Goal: Information Seeking & Learning: Learn about a topic

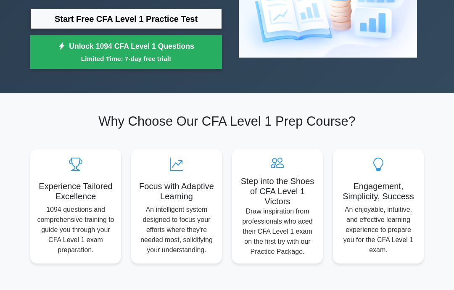
scroll to position [124, 0]
click at [40, 15] on link "Start Free CFA Level 1 Practice Test" at bounding box center [126, 19] width 192 height 20
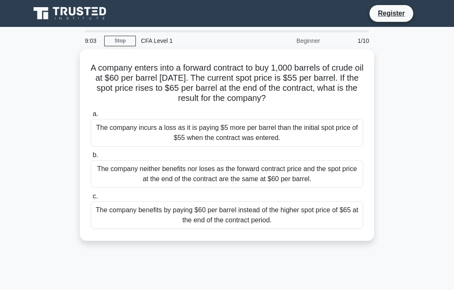
click at [289, 224] on div "The company benefits by paying $60 per barrel instead of the higher spot price …" at bounding box center [227, 216] width 273 height 28
click at [91, 199] on input "c. The company benefits by paying $60 per barrel instead of the higher spot pri…" at bounding box center [91, 196] width 0 height 5
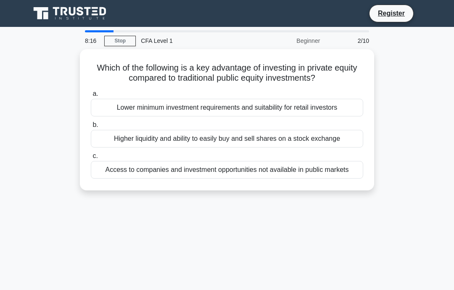
click at [247, 179] on div "Access to companies and investment opportunities not available in public markets" at bounding box center [227, 170] width 273 height 18
click at [91, 159] on input "c. Access to companies and investment opportunities not available in public mar…" at bounding box center [91, 156] width 0 height 5
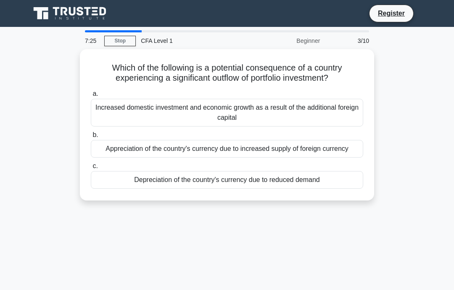
click at [333, 115] on div "Increased domestic investment and economic growth as a result of the additional…" at bounding box center [227, 113] width 273 height 28
click at [91, 97] on input "a. Increased domestic investment and economic growth as a result of the additio…" at bounding box center [91, 93] width 0 height 5
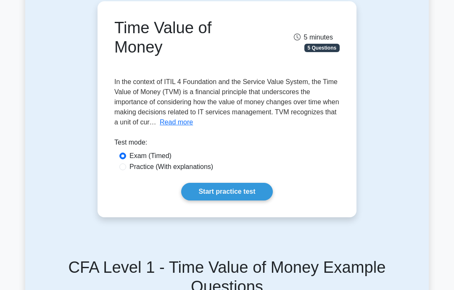
scroll to position [83, 0]
click at [219, 200] on link "Start practice test" at bounding box center [226, 192] width 91 height 18
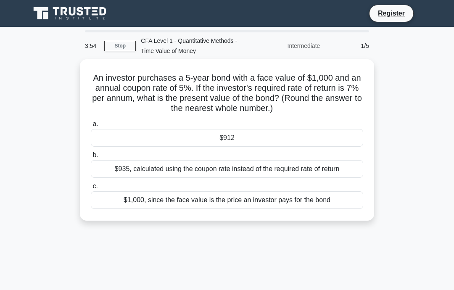
click at [131, 41] on link "Stop" at bounding box center [120, 46] width 32 height 11
click at [231, 178] on div "$935, calculated using the coupon rate instead of the required rate of return" at bounding box center [227, 169] width 273 height 18
click at [91, 158] on input "b. $935, calculated using the coupon rate instead of the required rate of return" at bounding box center [91, 155] width 0 height 5
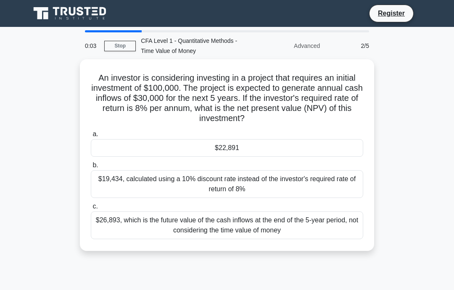
click at [241, 187] on div "$19,434, calculated using a 10% discount rate instead of the investor's require…" at bounding box center [227, 184] width 273 height 28
click at [91, 168] on input "b. $19,434, calculated using a 10% discount rate instead of the investor's requ…" at bounding box center [91, 165] width 0 height 5
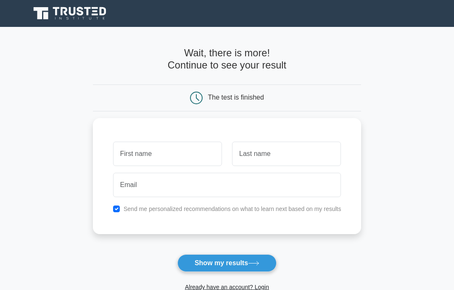
click at [188, 150] on input "text" at bounding box center [167, 154] width 109 height 24
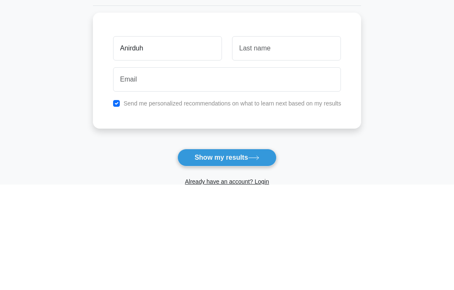
type input "Anirduh"
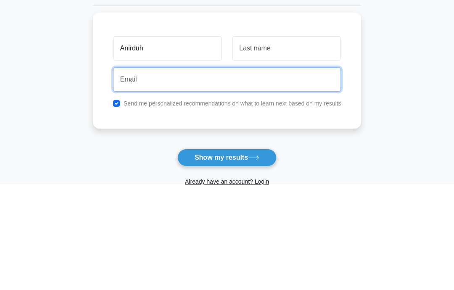
click at [272, 173] on input "email" at bounding box center [227, 185] width 228 height 24
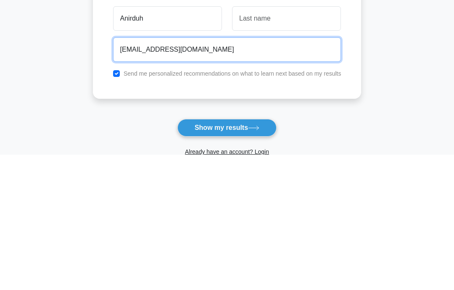
type input "anirudhgsm@gmail.com"
click at [227, 255] on button "Show my results" at bounding box center [227, 264] width 99 height 18
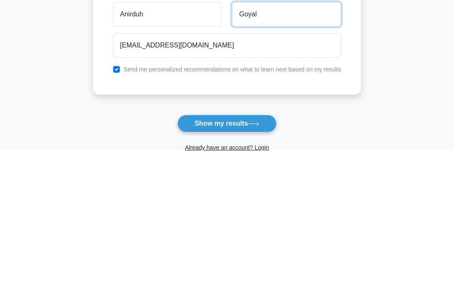
type input "Goyal"
click at [227, 255] on button "Show my results" at bounding box center [227, 264] width 99 height 18
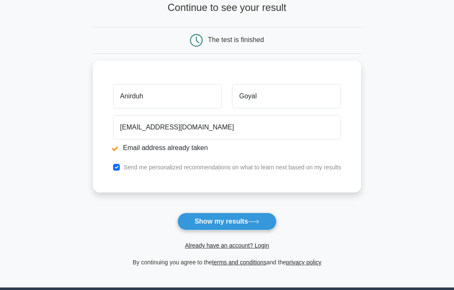
scroll to position [89, 0]
click at [212, 247] on link "Already have an account? Login" at bounding box center [227, 245] width 84 height 7
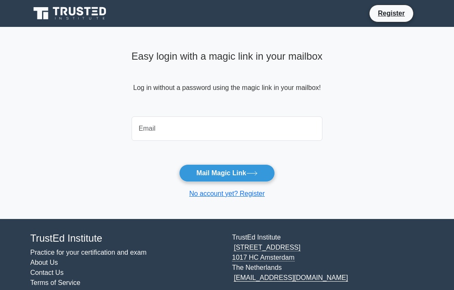
click at [259, 127] on input "email" at bounding box center [227, 129] width 191 height 24
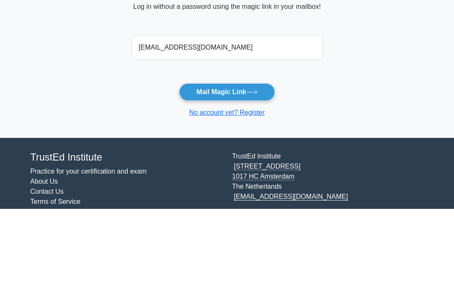
type input "anirudhgsm@gmail.com"
click at [243, 165] on button "Mail Magic Link" at bounding box center [227, 174] width 96 height 18
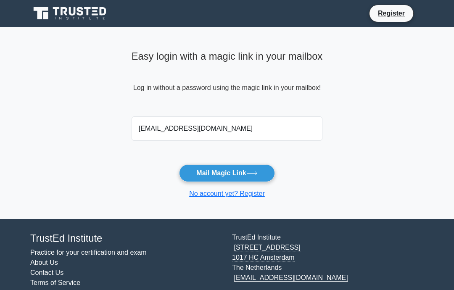
scroll to position [34, 0]
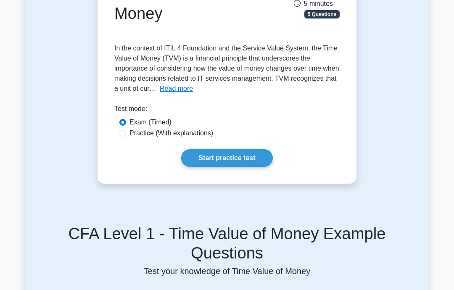
click at [214, 147] on div "Time Value of Money 5 minutes 5 Questions In the context of ITIL 4 Foundation a…" at bounding box center [227, 76] width 252 height 210
click at [209, 138] on label "Practice (With explanations)" at bounding box center [172, 133] width 84 height 10
click at [126, 137] on input "Practice (With explanations)" at bounding box center [122, 133] width 7 height 7
radio input "true"
click at [220, 165] on link "Start practice test" at bounding box center [226, 158] width 91 height 18
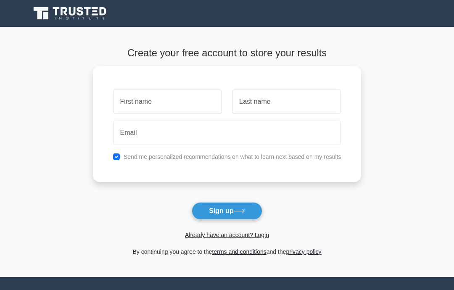
click at [258, 238] on link "Already have an account? Login" at bounding box center [227, 235] width 84 height 7
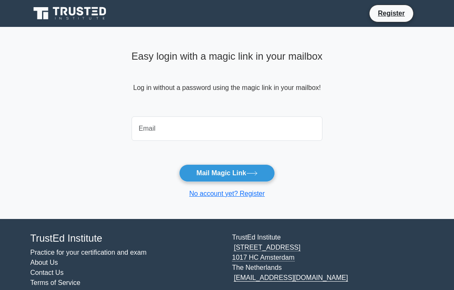
click at [266, 138] on input "email" at bounding box center [227, 129] width 191 height 24
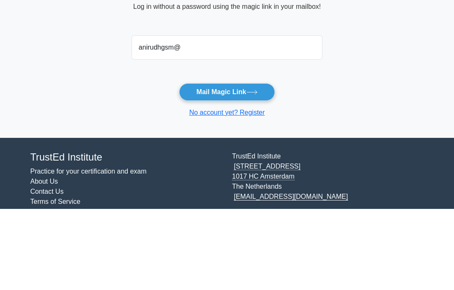
type input "anirudhgsm@gmail.com"
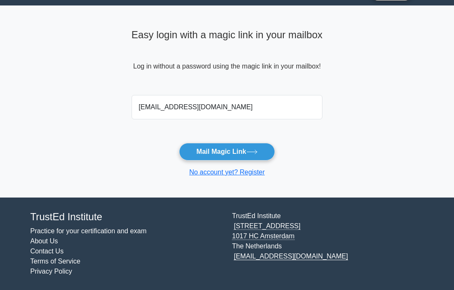
click at [253, 150] on icon at bounding box center [252, 152] width 11 height 5
